Goal: Information Seeking & Learning: Find specific fact

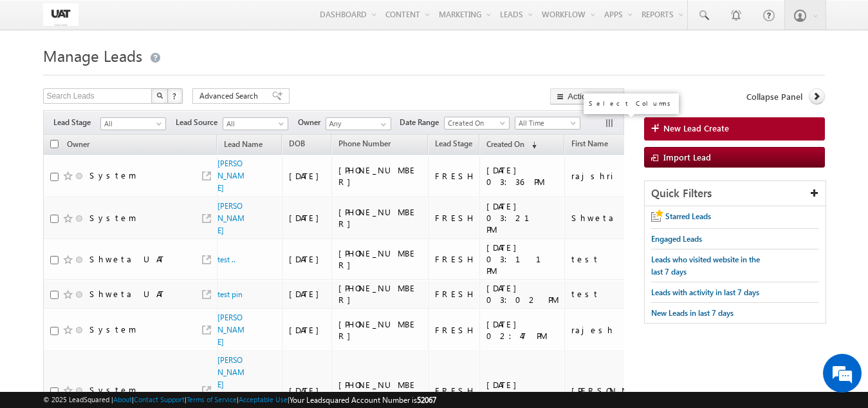
click at [608, 123] on button "button" at bounding box center [610, 124] width 13 height 13
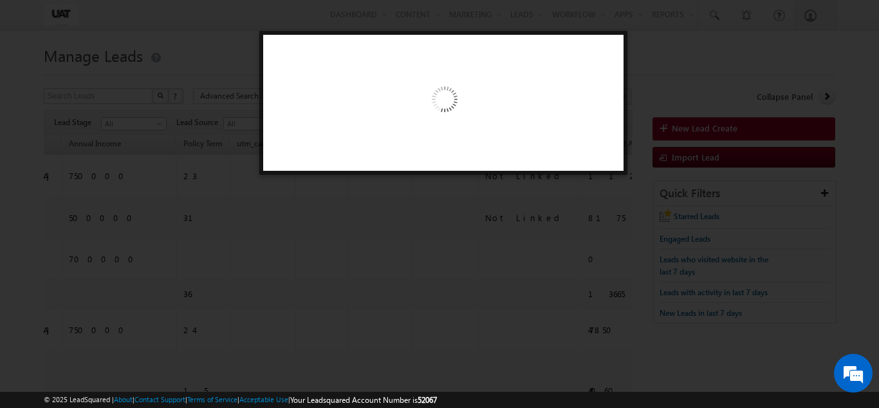
click at [412, 134] on img at bounding box center [443, 101] width 133 height 133
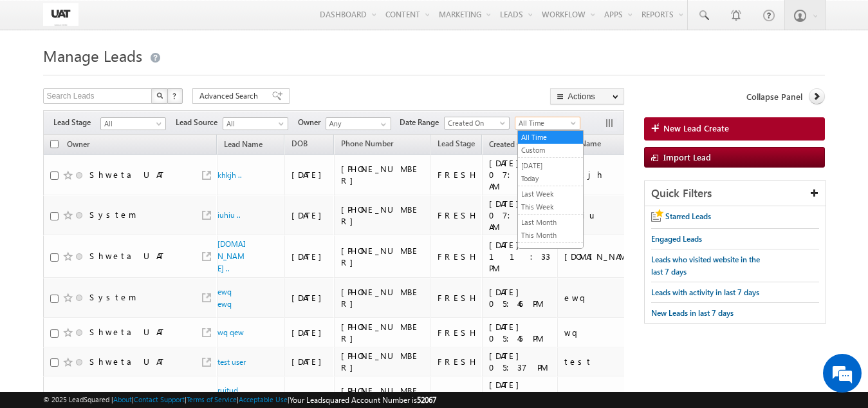
click at [536, 120] on span "All Time" at bounding box center [546, 123] width 61 height 12
click at [553, 160] on link "[DATE]" at bounding box center [550, 166] width 65 height 12
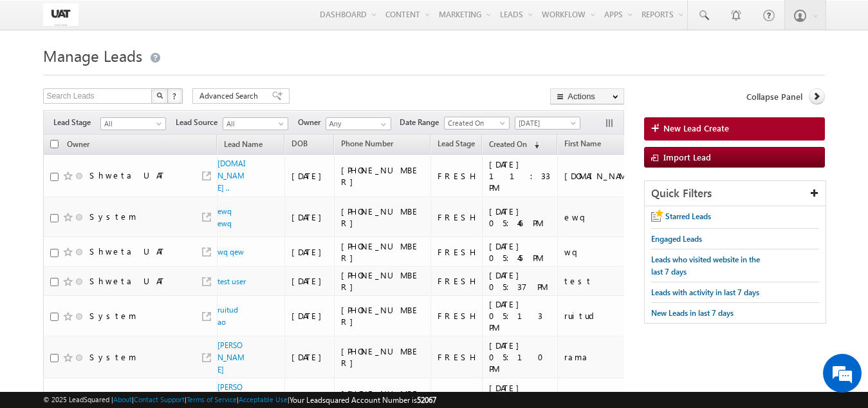
click at [55, 147] on input "checkbox" at bounding box center [54, 144] width 8 height 8
checkbox input "true"
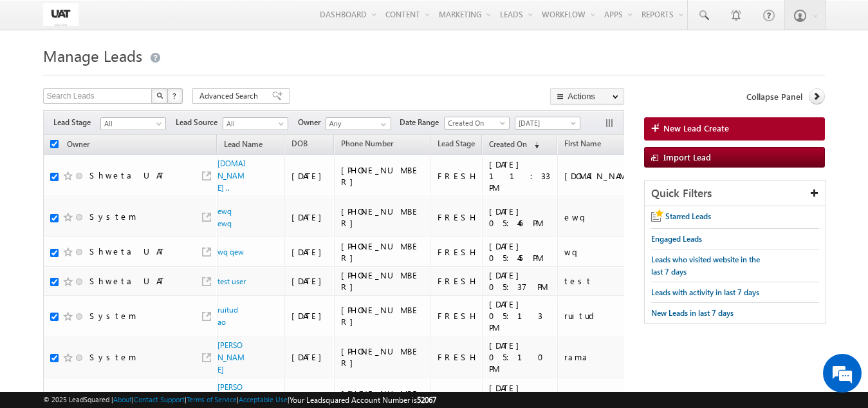
checkbox input "true"
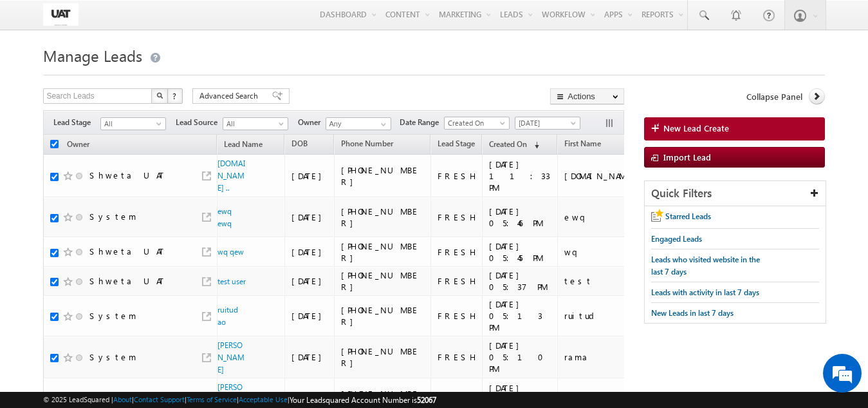
checkbox input "true"
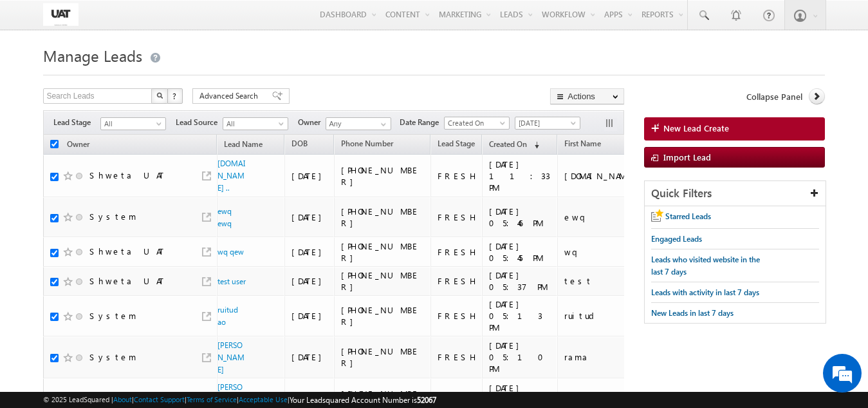
checkbox input "true"
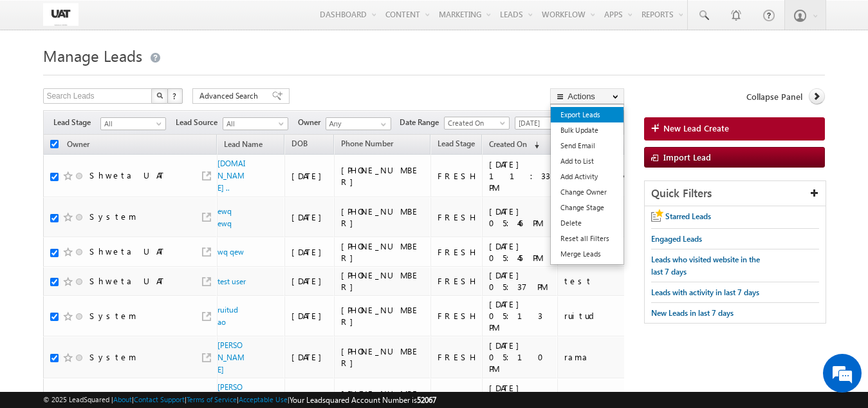
click at [604, 120] on link "Export Leads" at bounding box center [587, 114] width 73 height 15
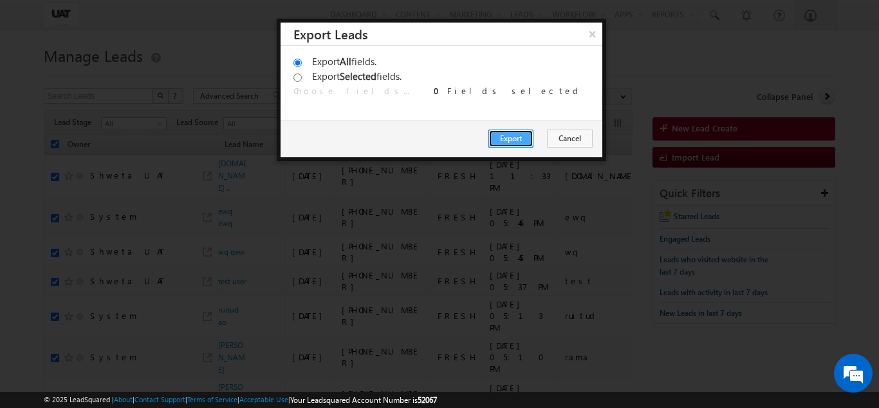
click at [516, 129] on button "Export" at bounding box center [511, 138] width 45 height 18
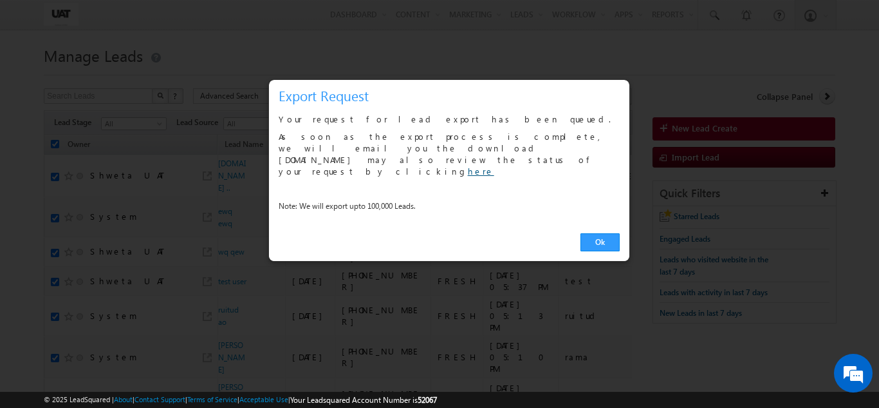
click at [468, 165] on link "here" at bounding box center [481, 170] width 26 height 11
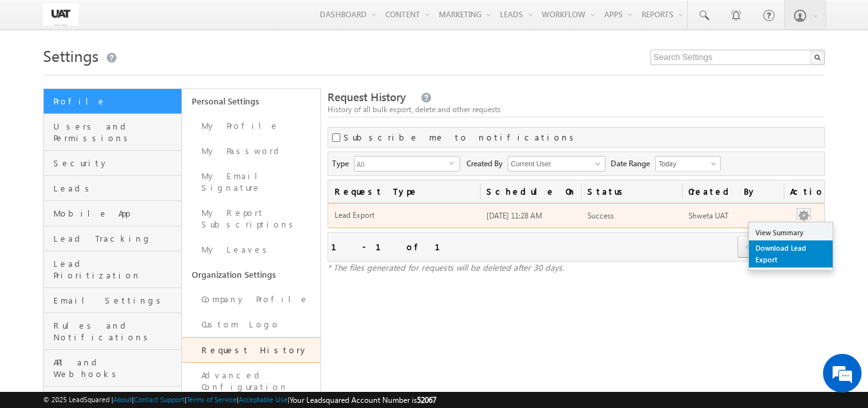
click at [796, 248] on link "Download Lead Export" at bounding box center [791, 253] width 84 height 27
click at [783, 253] on link "Download Lead Export" at bounding box center [791, 253] width 84 height 27
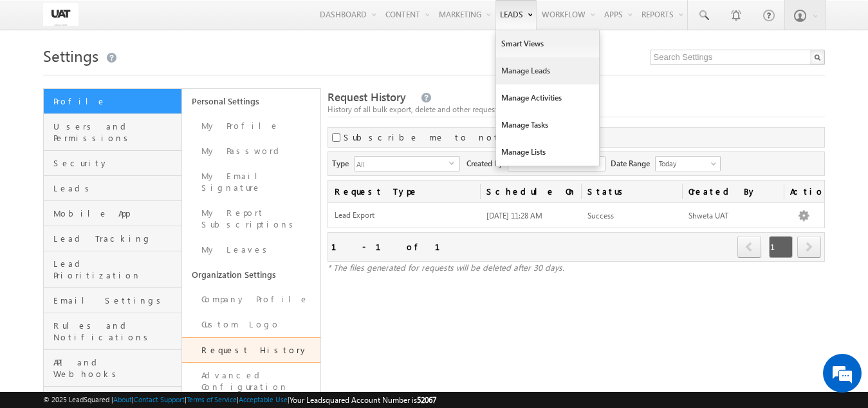
click at [513, 73] on link "Manage Leads" at bounding box center [547, 70] width 103 height 27
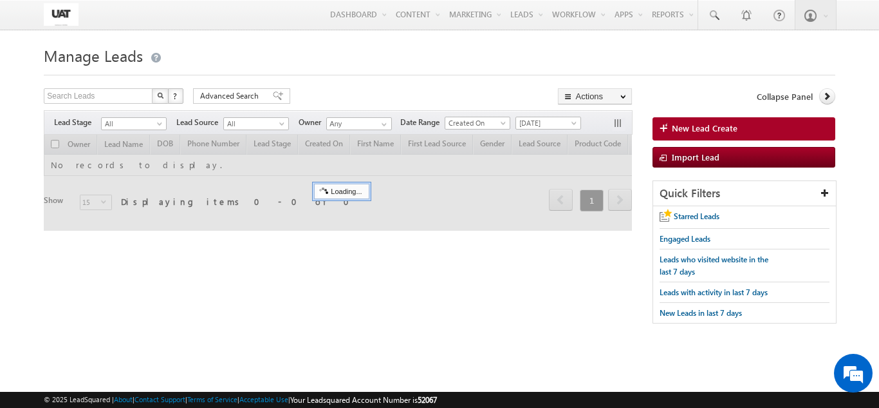
click at [539, 126] on span "[DATE]" at bounding box center [546, 123] width 61 height 12
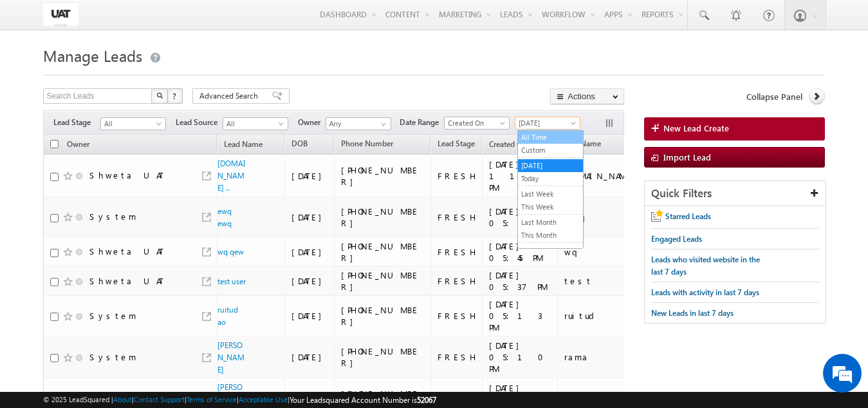
click at [536, 138] on link "All Time" at bounding box center [550, 137] width 65 height 12
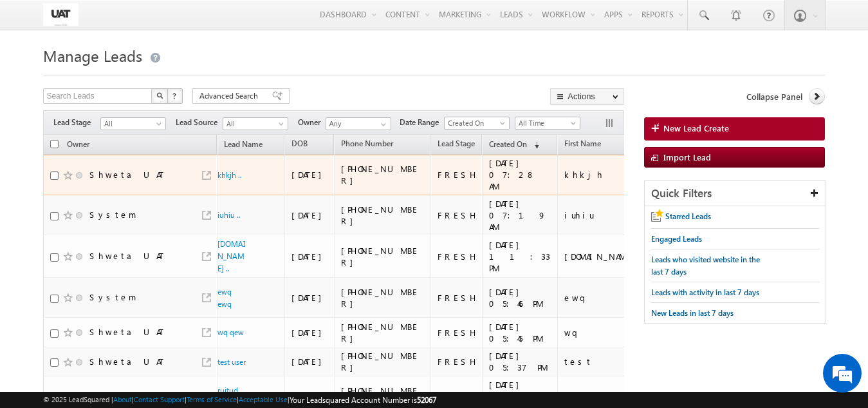
click at [207, 180] on div at bounding box center [205, 175] width 12 height 12
click at [207, 176] on link at bounding box center [206, 175] width 9 height 9
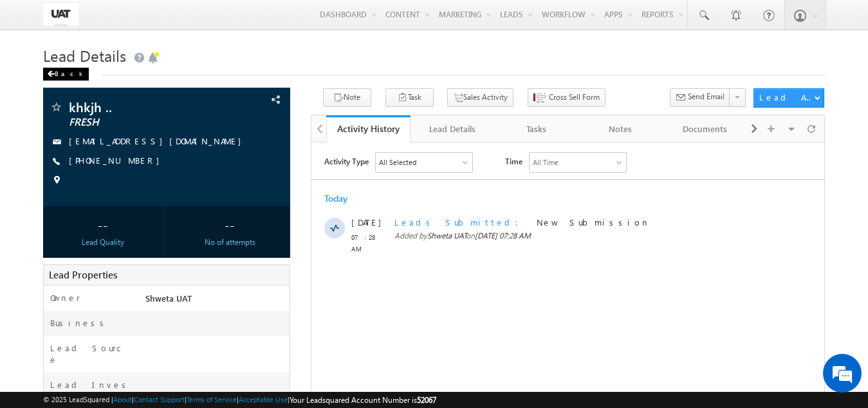
click at [68, 79] on div "Back" at bounding box center [66, 74] width 46 height 13
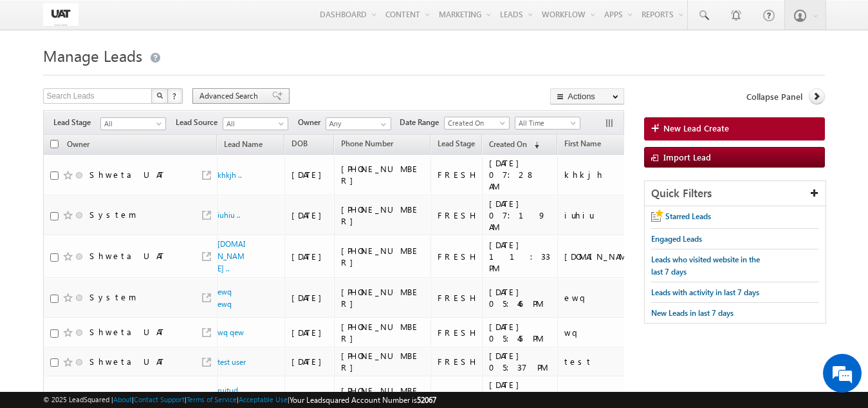
click at [241, 102] on div "Advanced Search" at bounding box center [240, 95] width 97 height 15
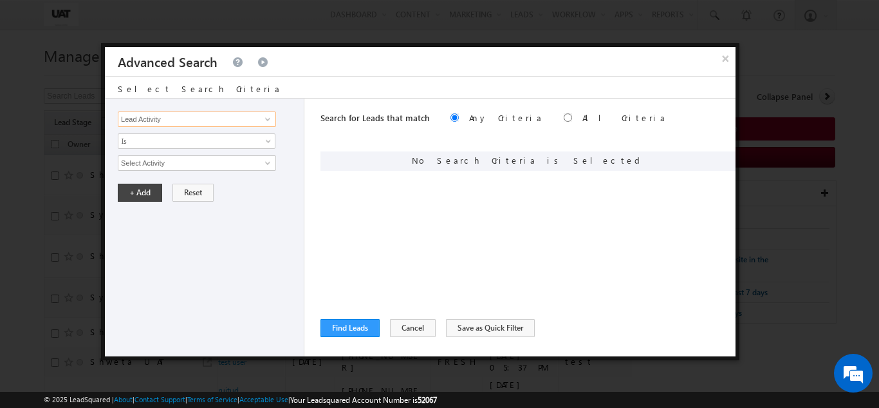
click at [257, 125] on input "Lead Activity" at bounding box center [197, 118] width 158 height 15
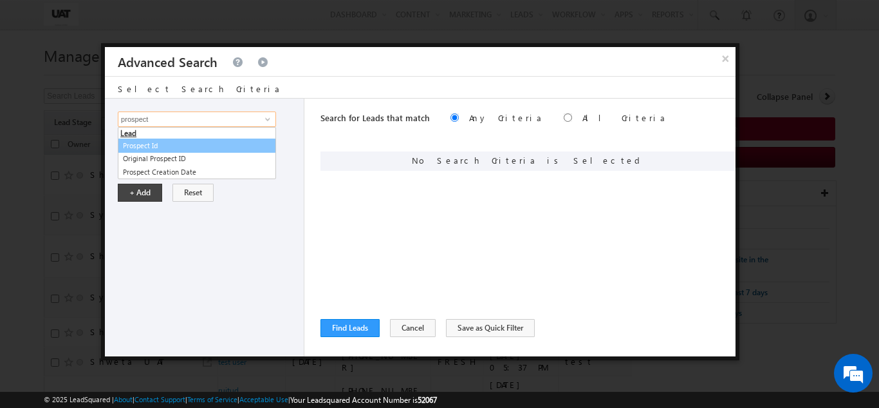
click at [251, 148] on link "Prospect Id" at bounding box center [197, 145] width 158 height 15
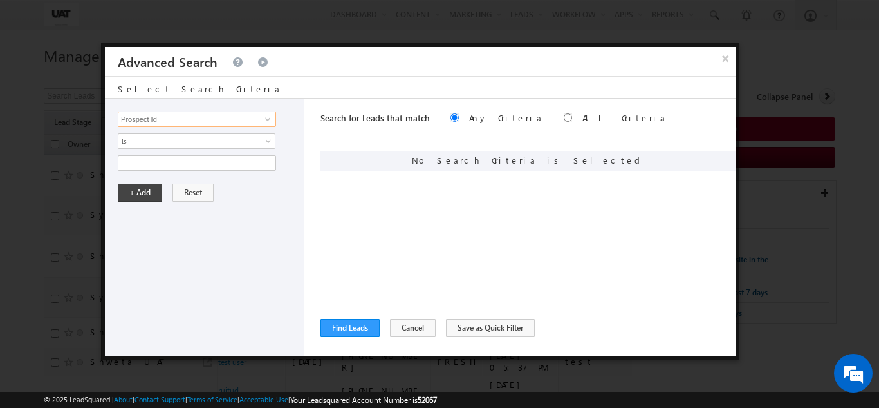
type input "Prospect Id"
click at [193, 174] on div "Lead Activity Task Sales Group Prospect Id [DATE] Open Leads 30 days not conver…" at bounding box center [205, 227] width 200 height 258
click at [193, 165] on input "text" at bounding box center [197, 162] width 158 height 15
paste input "fde7e866-6975-412d-9b29-7bdafa11b6a3"
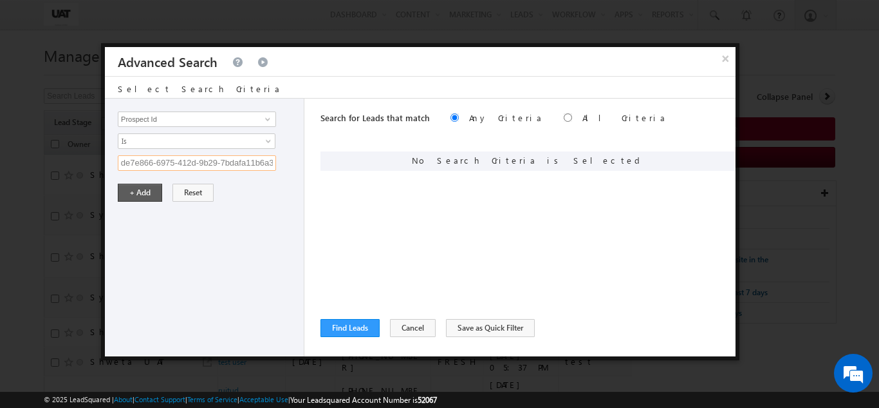
type input "fde7e866-6975-412d-9b29-7bdafa11b6a3"
click at [137, 189] on button "+ Add" at bounding box center [140, 192] width 44 height 18
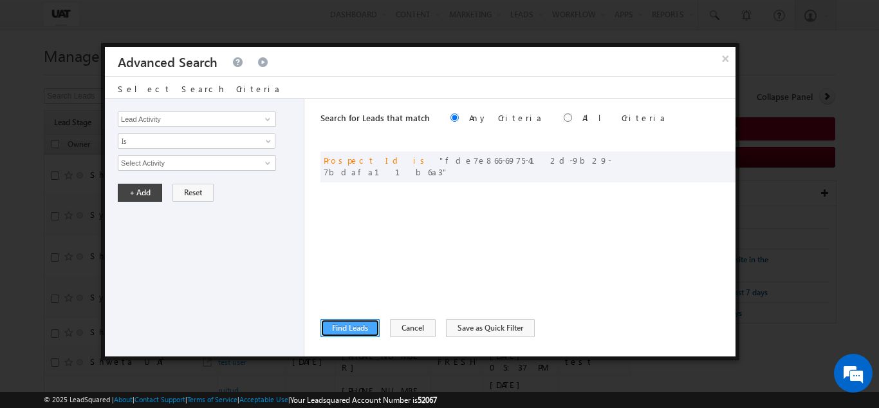
click at [377, 326] on button "Find Leads" at bounding box center [350, 328] width 59 height 18
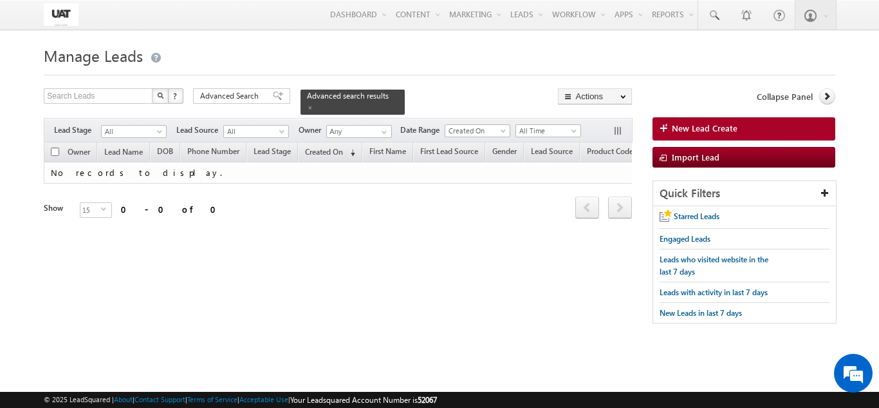
click at [398, 66] on h1 "Manage Leads" at bounding box center [439, 54] width 791 height 25
click at [227, 100] on div "Lead Source" at bounding box center [220, 102] width 95 height 21
click at [235, 97] on span "Advanced Search" at bounding box center [231, 96] width 62 height 12
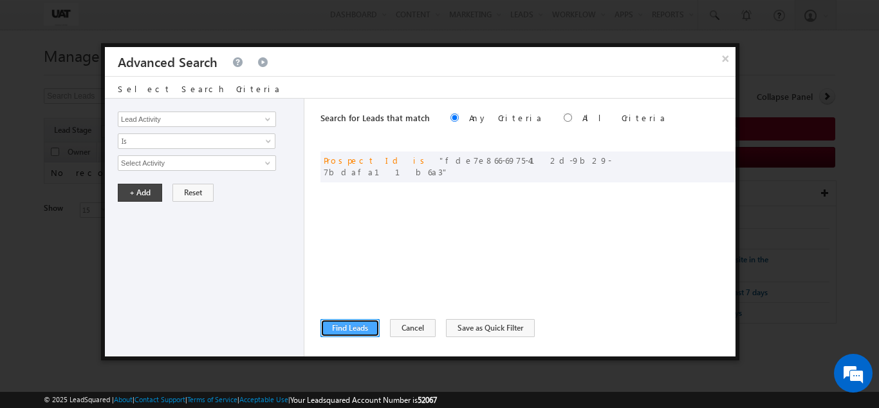
click at [335, 319] on button "Find Leads" at bounding box center [350, 328] width 59 height 18
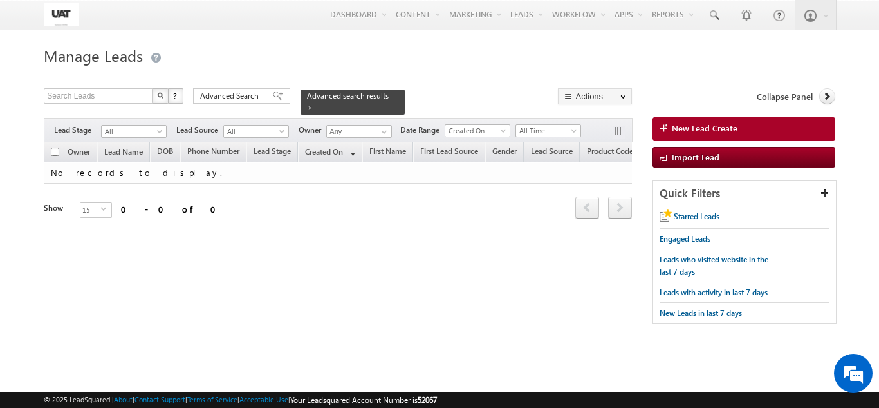
click at [339, 319] on div "Search Leads X ? 0 results found Advanced Search Advanced Search Advanced searc…" at bounding box center [439, 212] width 791 height 248
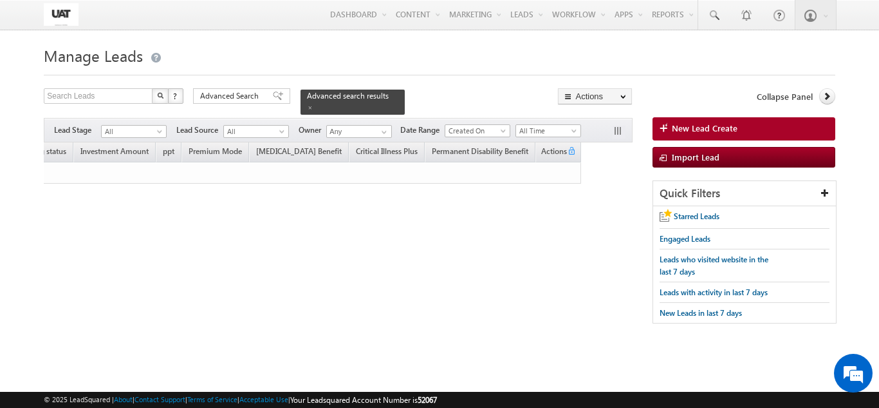
scroll to position [0, 0]
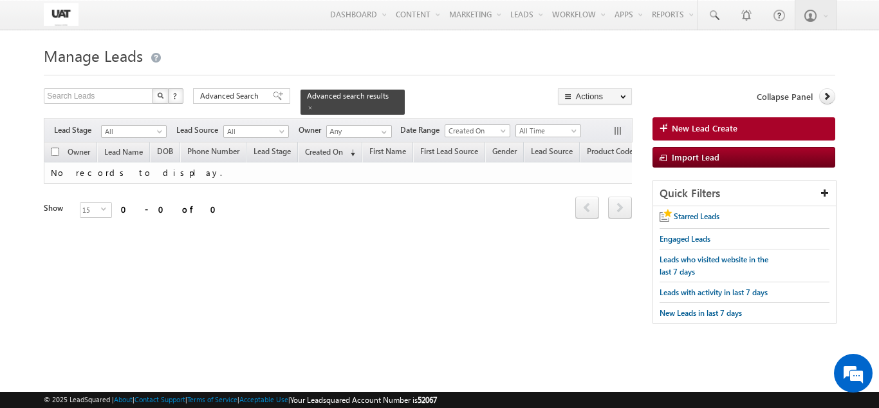
click at [83, 35] on body "Menu Shweta UAT [PERSON_NAME]uat @kota [DOMAIN_NAME]" at bounding box center [439, 182] width 879 height 364
